Goal: Navigation & Orientation: Understand site structure

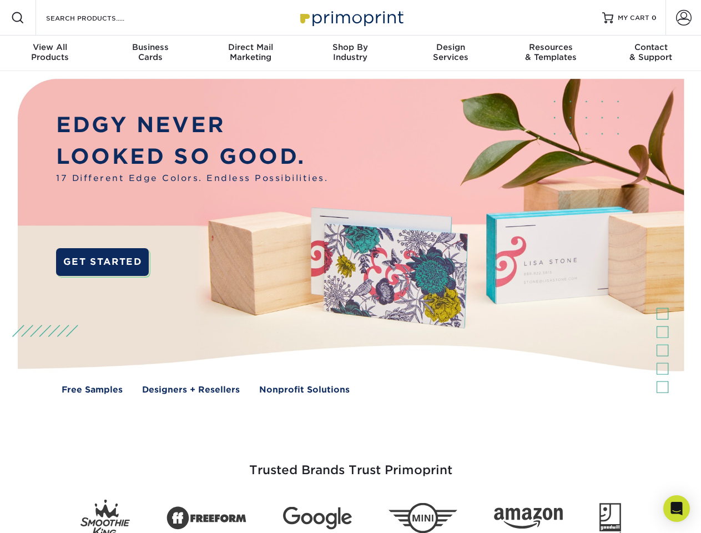
click at [350, 267] on img at bounding box center [350, 244] width 694 height 347
click at [18, 18] on span at bounding box center [17, 17] width 13 height 13
click at [684, 18] on span at bounding box center [684, 18] width 16 height 16
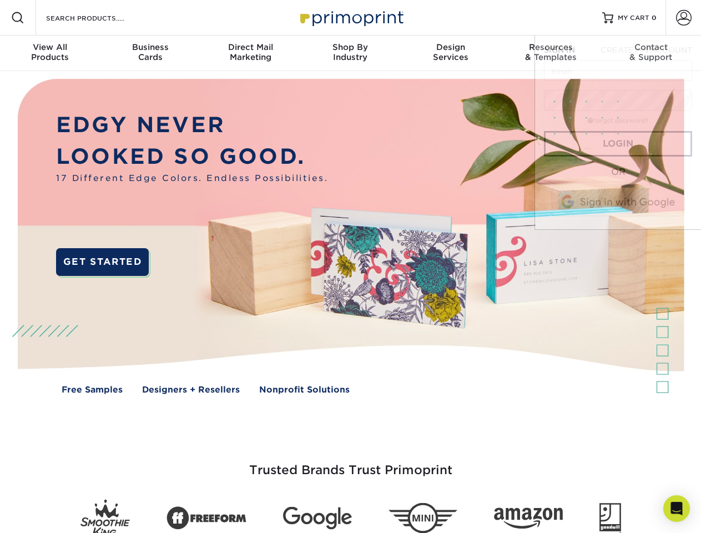
click at [50, 53] on div "View All Products" at bounding box center [50, 52] width 100 height 20
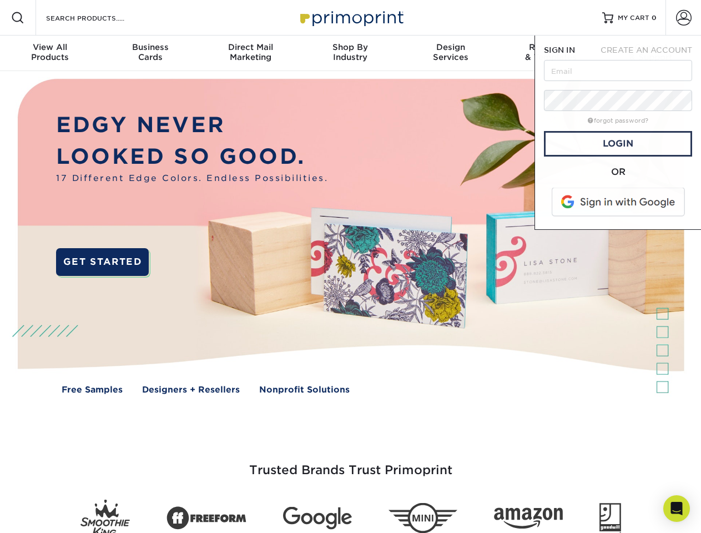
click at [150, 53] on div "Business Cards" at bounding box center [150, 52] width 100 height 20
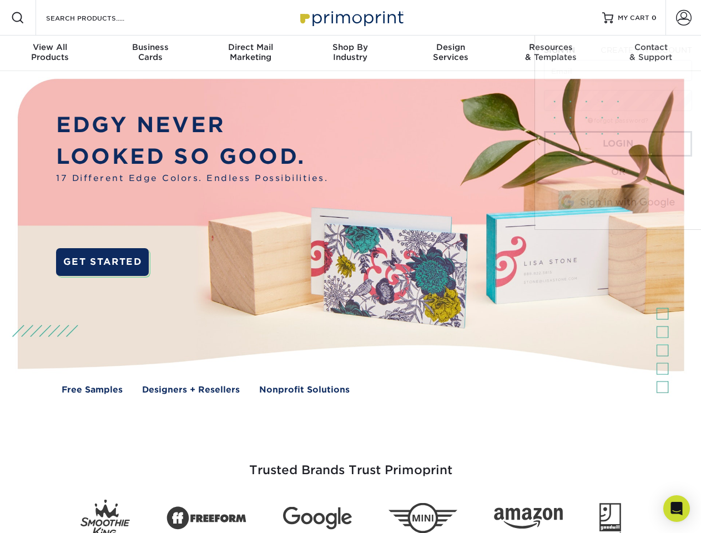
click at [250, 53] on div "Direct Mail Marketing" at bounding box center [250, 52] width 100 height 20
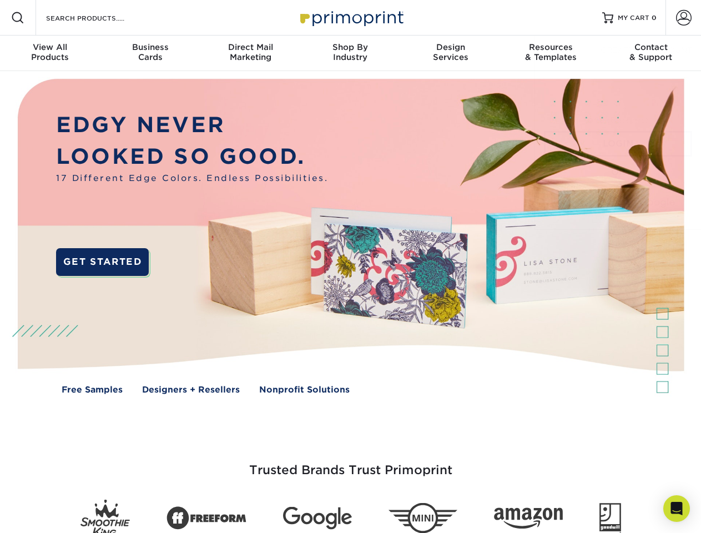
click at [350, 53] on div "Shop By Industry" at bounding box center [350, 52] width 100 height 20
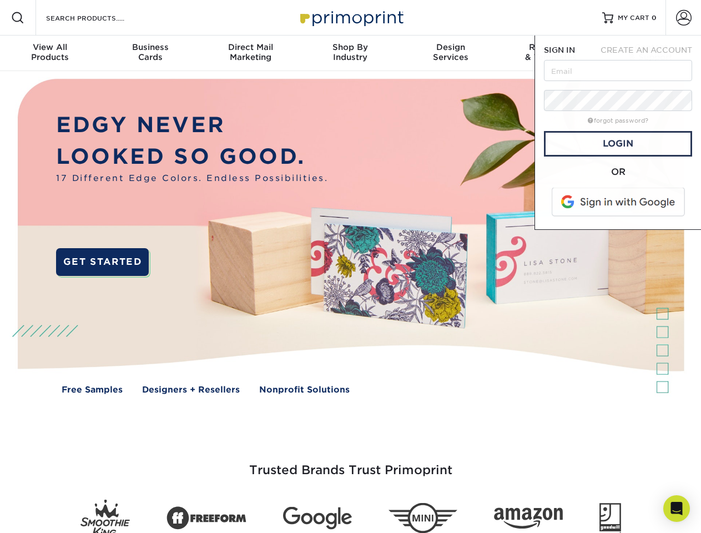
click at [451, 53] on div "Design Services" at bounding box center [451, 52] width 100 height 20
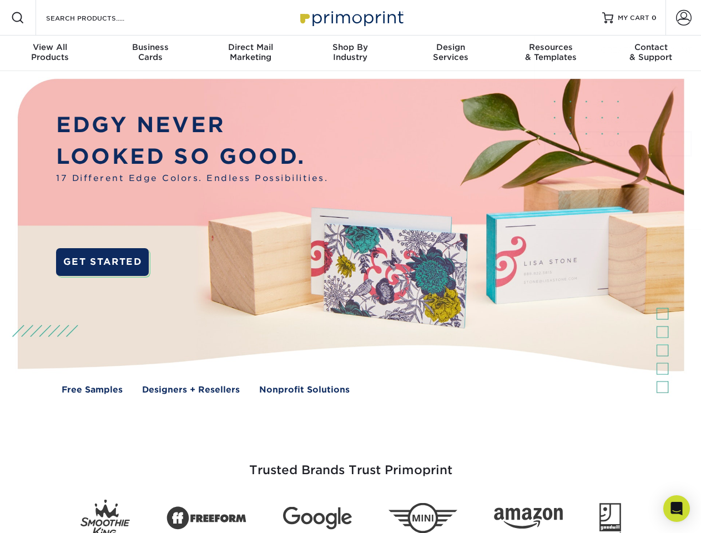
click at [551, 53] on span "SIGN IN" at bounding box center [559, 50] width 31 height 9
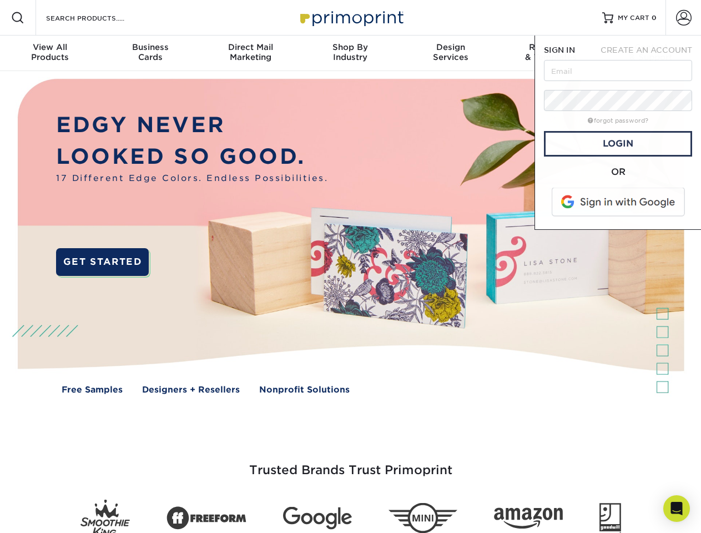
click at [651, 53] on div "Contact & Support" at bounding box center [651, 52] width 100 height 20
